Goal: Navigation & Orientation: Find specific page/section

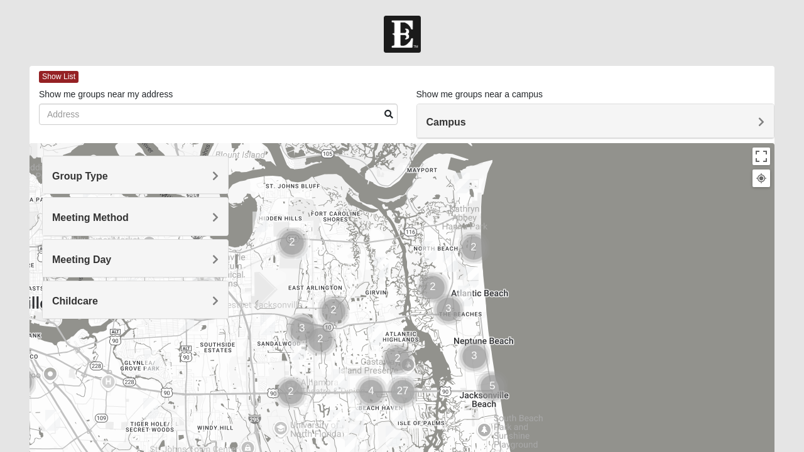
click at [207, 218] on h4 "Meeting Method" at bounding box center [135, 218] width 166 height 12
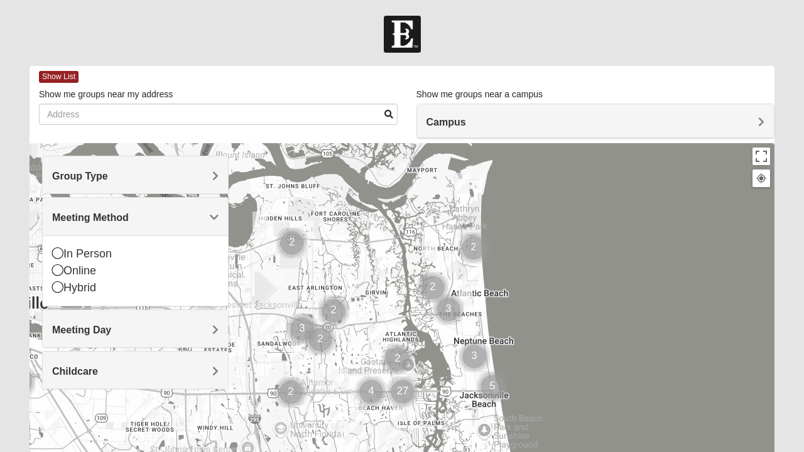
click at [183, 217] on h4 "Meeting Method" at bounding box center [135, 218] width 166 height 12
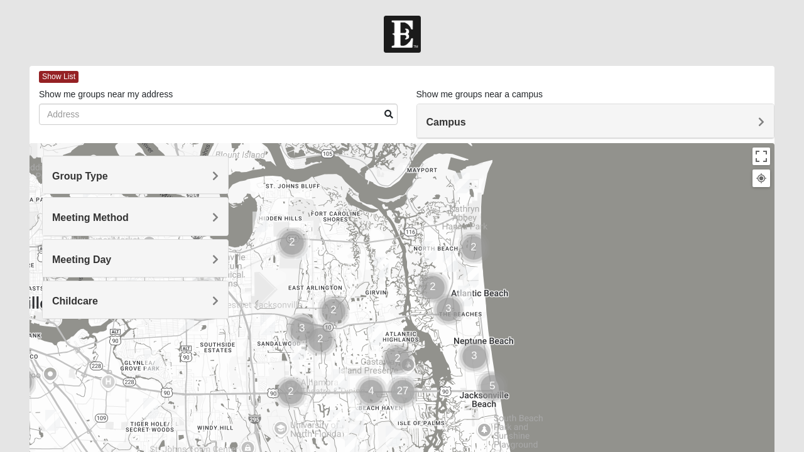
click at [167, 254] on h4 "Meeting Day" at bounding box center [135, 260] width 166 height 12
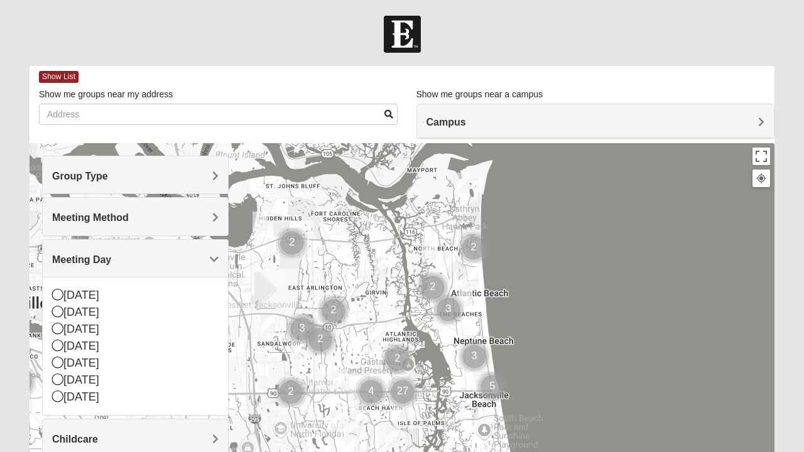
click at [176, 255] on h4 "Meeting Day" at bounding box center [135, 260] width 166 height 12
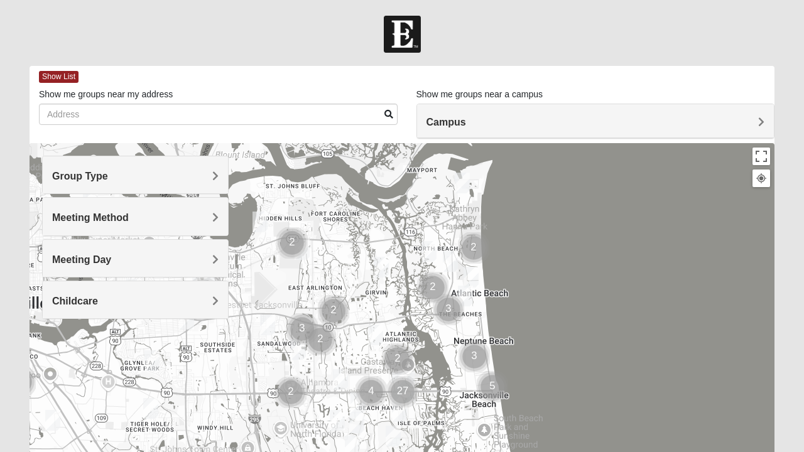
click at [129, 303] on h4 "Childcare" at bounding box center [135, 301] width 166 height 12
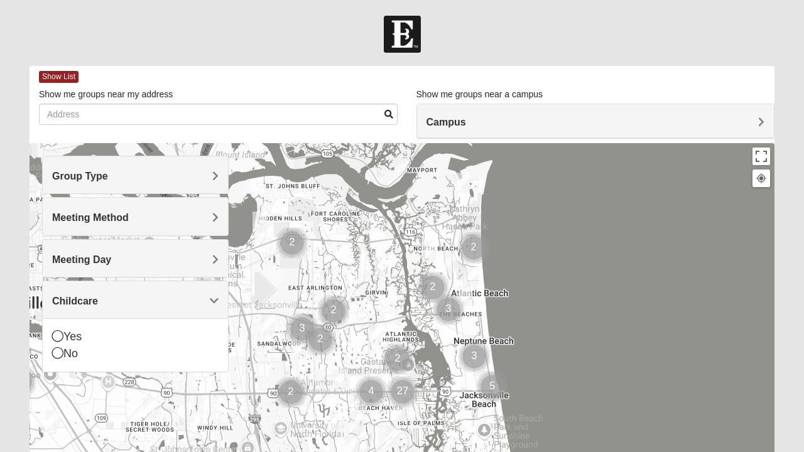
click at [80, 328] on div "Yes" at bounding box center [135, 336] width 166 height 17
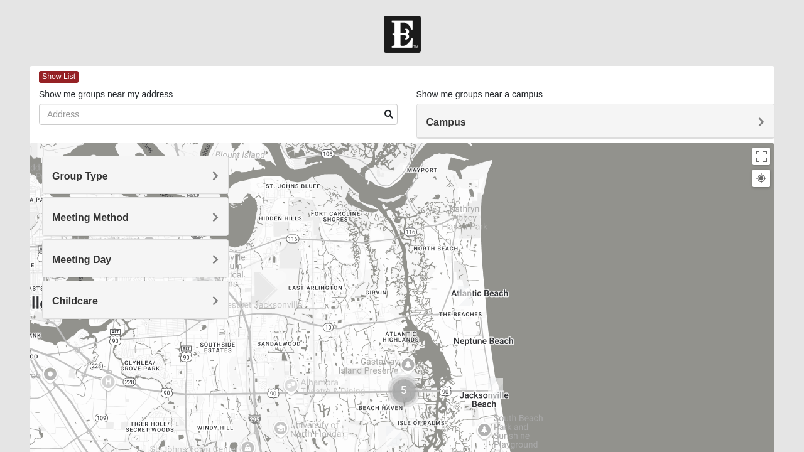
click at [62, 334] on div at bounding box center [402, 394] width 745 height 502
click at [132, 264] on h4 "Meeting Day" at bounding box center [135, 260] width 166 height 12
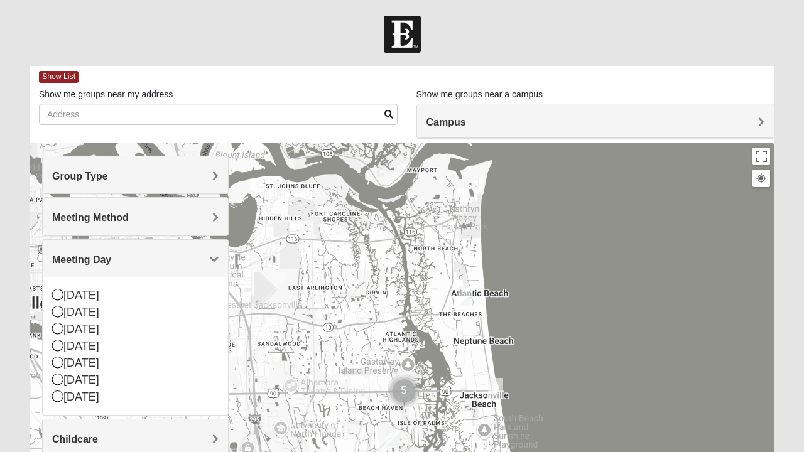
click at [100, 295] on div "[DATE]" at bounding box center [135, 295] width 166 height 17
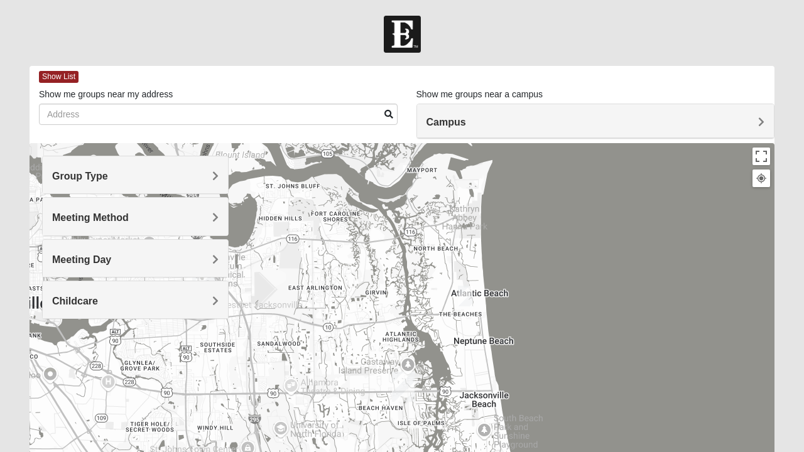
click at [126, 261] on h4 "Meeting Day" at bounding box center [135, 260] width 166 height 12
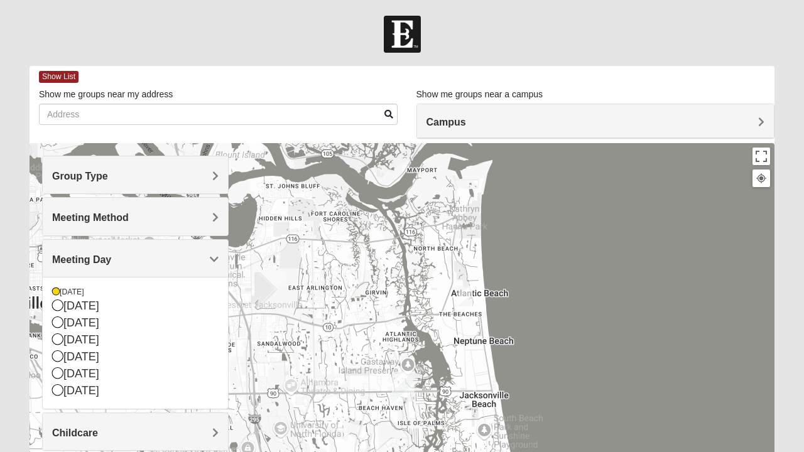
click at [127, 254] on h4 "Meeting Day" at bounding box center [135, 260] width 166 height 12
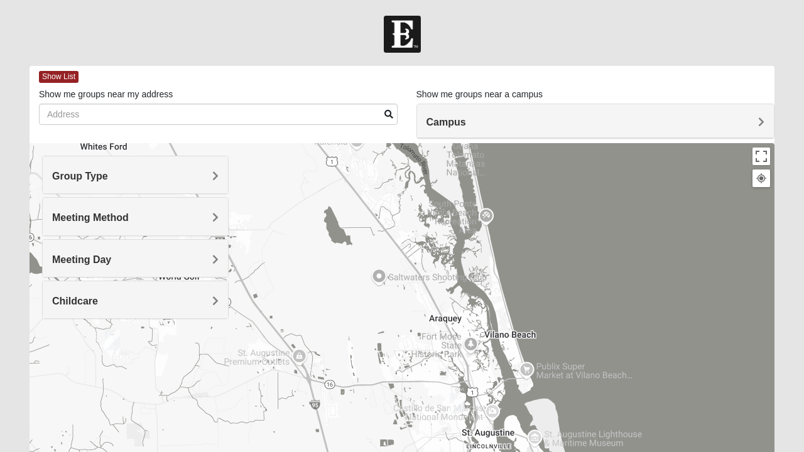
click at [458, 408] on img "Mixed Richardson 32084" at bounding box center [457, 403] width 25 height 31
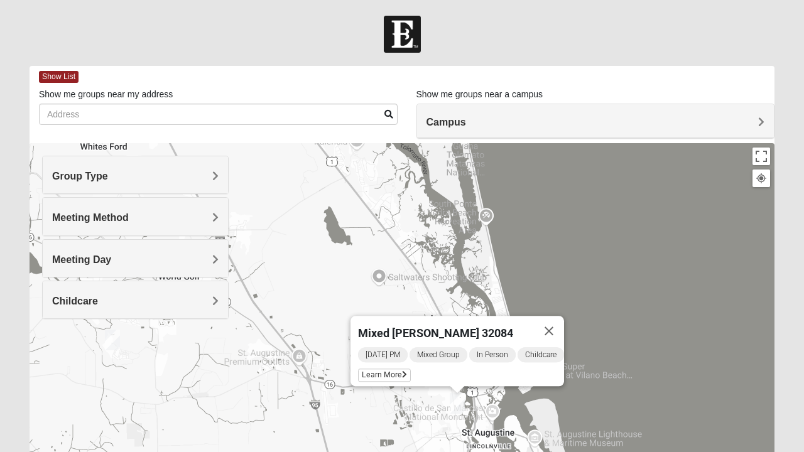
click at [402, 371] on icon at bounding box center [404, 375] width 5 height 8
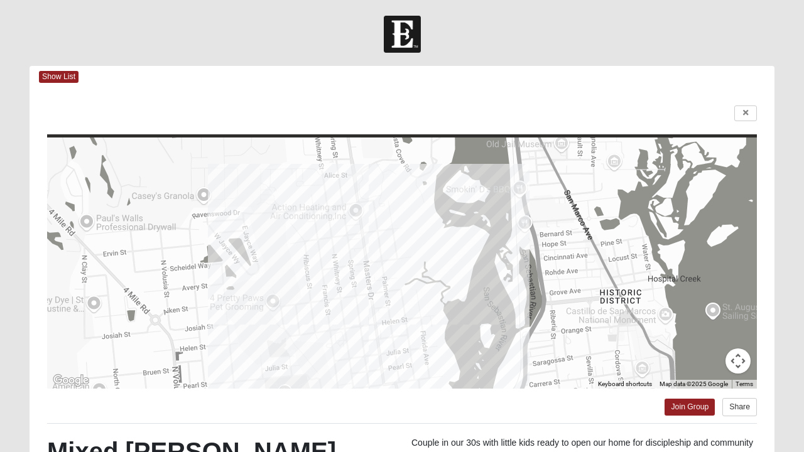
click at [528, 23] on div at bounding box center [402, 34] width 804 height 37
click at [745, 115] on icon at bounding box center [745, 113] width 5 height 8
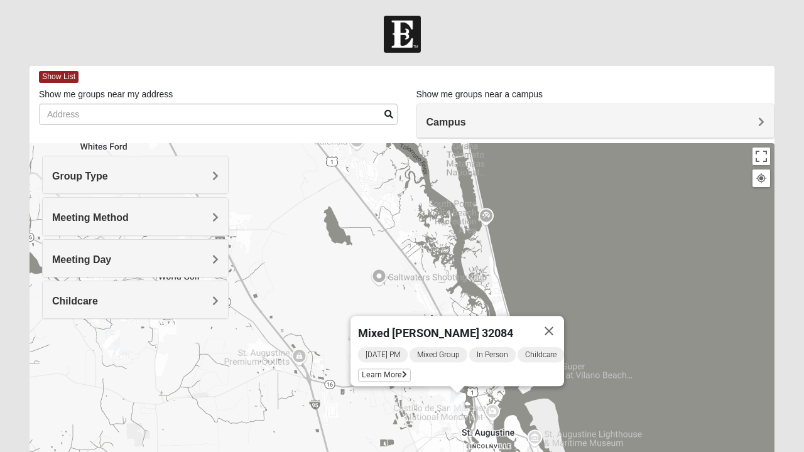
click at [406, 16] on img at bounding box center [402, 34] width 37 height 37
click at [425, 16] on div at bounding box center [402, 34] width 804 height 37
click at [456, 38] on div at bounding box center [402, 34] width 804 height 37
click at [509, 56] on form "Log In Find A Group Error Show List Loading Groups" at bounding box center [402, 354] width 804 height 676
click at [781, 99] on div "Show me groups near a campus Campus [GEOGRAPHIC_DATA] [GEOGRAPHIC_DATA] [GEOGRA…" at bounding box center [595, 100] width 377 height 25
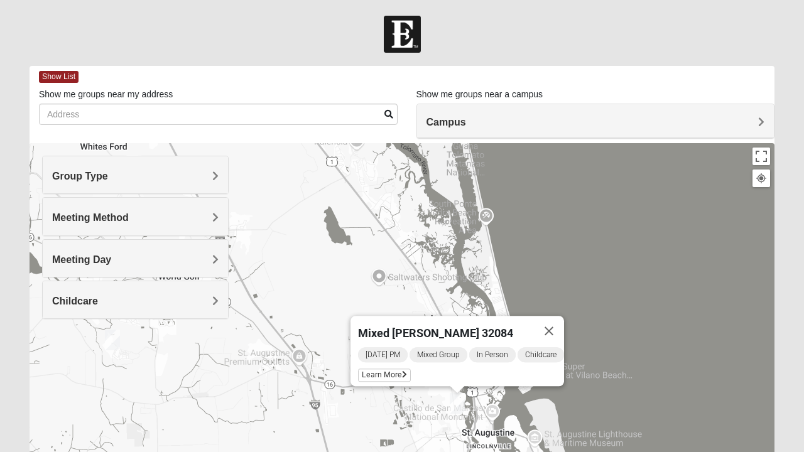
click at [781, 180] on div "Show List Loading Groups Keywords Filter Additional Filters Campus [GEOGRAPHIC_…" at bounding box center [402, 362] width 764 height 592
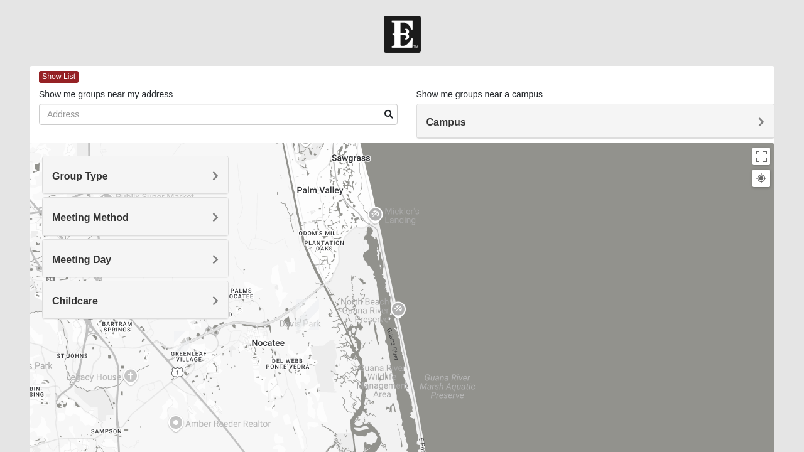
click at [352, 18] on div at bounding box center [402, 34] width 804 height 37
click at [338, 4] on body "Log In Find A Group Error Show List Loading Groups 8" at bounding box center [402, 345] width 804 height 691
click at [322, 8] on body "Log In Find A Group Error Show List Loading Groups 8" at bounding box center [402, 345] width 804 height 691
click at [294, 16] on div at bounding box center [402, 34] width 804 height 37
click at [289, 32] on div at bounding box center [402, 34] width 804 height 37
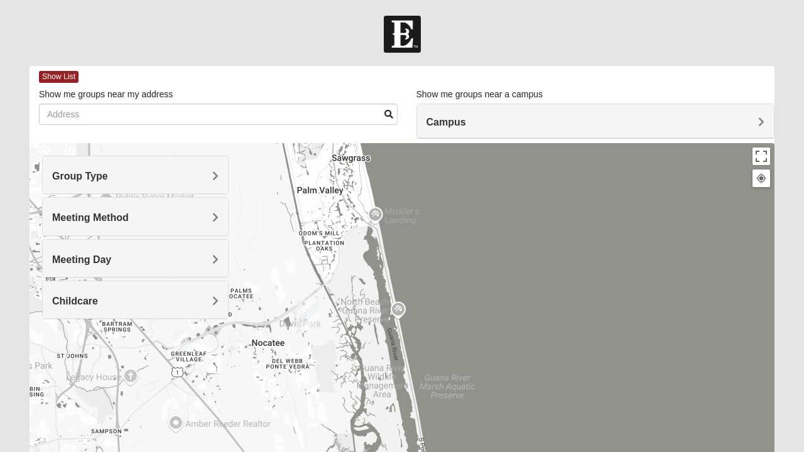
click at [306, 34] on div at bounding box center [402, 34] width 804 height 37
click at [306, 43] on div at bounding box center [402, 34] width 804 height 37
click at [313, 38] on div at bounding box center [402, 34] width 804 height 37
click at [318, 38] on div at bounding box center [402, 34] width 804 height 37
click at [762, 54] on form "Log In Find A Group Error Show List Loading Groups" at bounding box center [402, 354] width 804 height 676
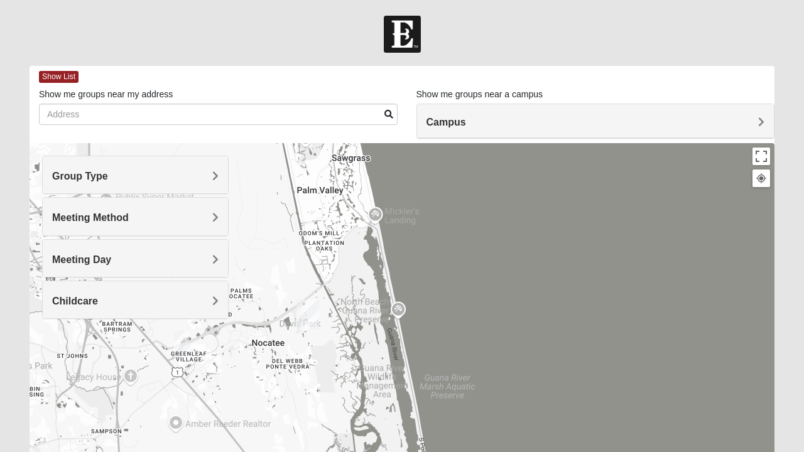
click at [446, 8] on body "Log In Find A Group Error Show List Loading Groups 8" at bounding box center [402, 345] width 804 height 691
click at [406, 29] on img at bounding box center [402, 34] width 37 height 37
click at [407, 26] on img at bounding box center [402, 34] width 37 height 37
click at [292, 48] on div at bounding box center [402, 34] width 804 height 37
click at [281, 38] on div at bounding box center [402, 34] width 804 height 37
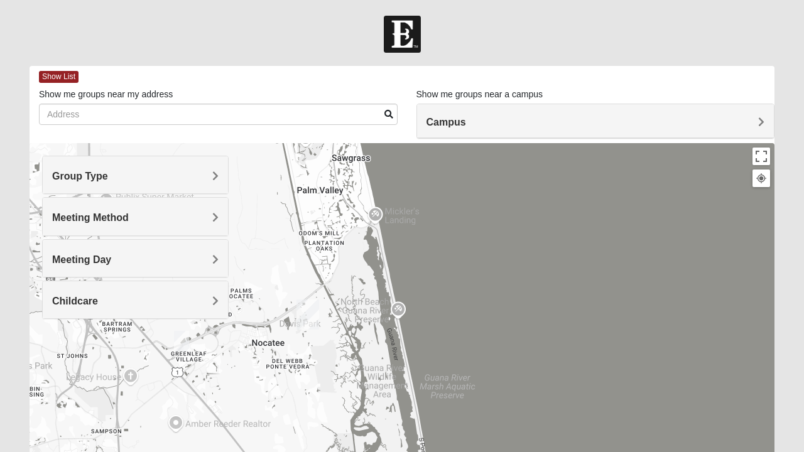
click at [504, 40] on div at bounding box center [402, 34] width 804 height 37
click at [745, 48] on div at bounding box center [402, 34] width 804 height 37
click at [388, 40] on img at bounding box center [402, 34] width 37 height 37
click at [21, 24] on div at bounding box center [402, 34] width 804 height 37
click at [23, 18] on div at bounding box center [402, 34] width 804 height 37
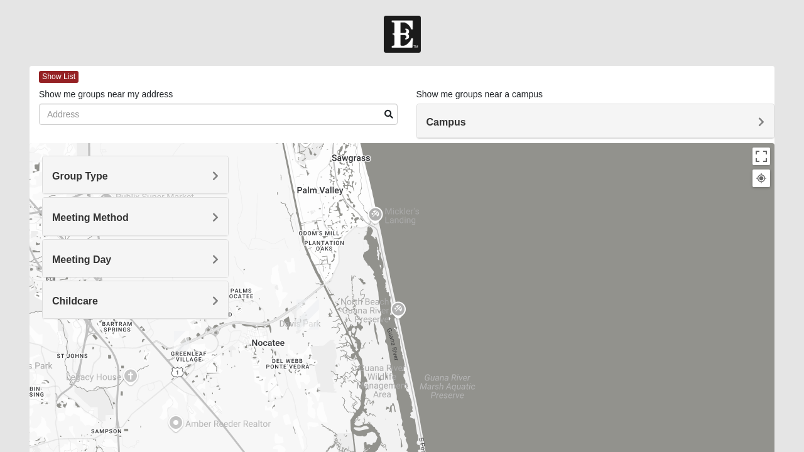
click at [404, 36] on img at bounding box center [402, 34] width 37 height 37
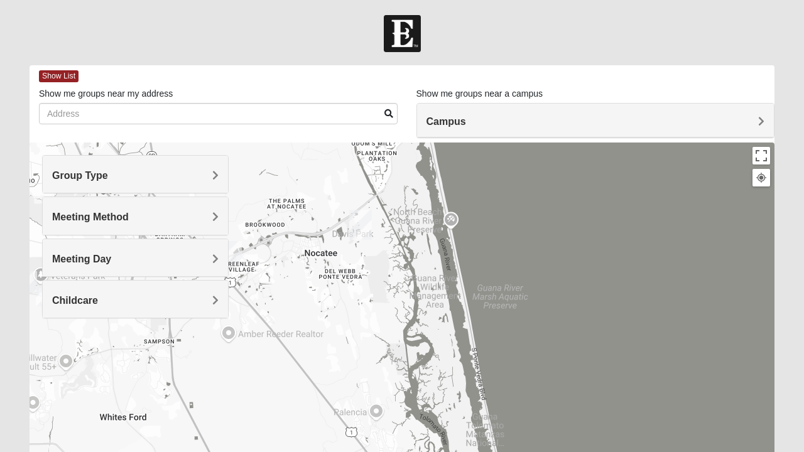
click at [87, 18] on div at bounding box center [402, 33] width 804 height 37
click at [86, 4] on body "Log In Find A Group Error Show List Loading Groups 8" at bounding box center [402, 344] width 804 height 691
click at [398, 18] on img at bounding box center [402, 33] width 37 height 37
click at [416, 8] on body "Log In Find A Group Error Show List Loading Groups 8" at bounding box center [402, 344] width 804 height 691
